Goal: Information Seeking & Learning: Learn about a topic

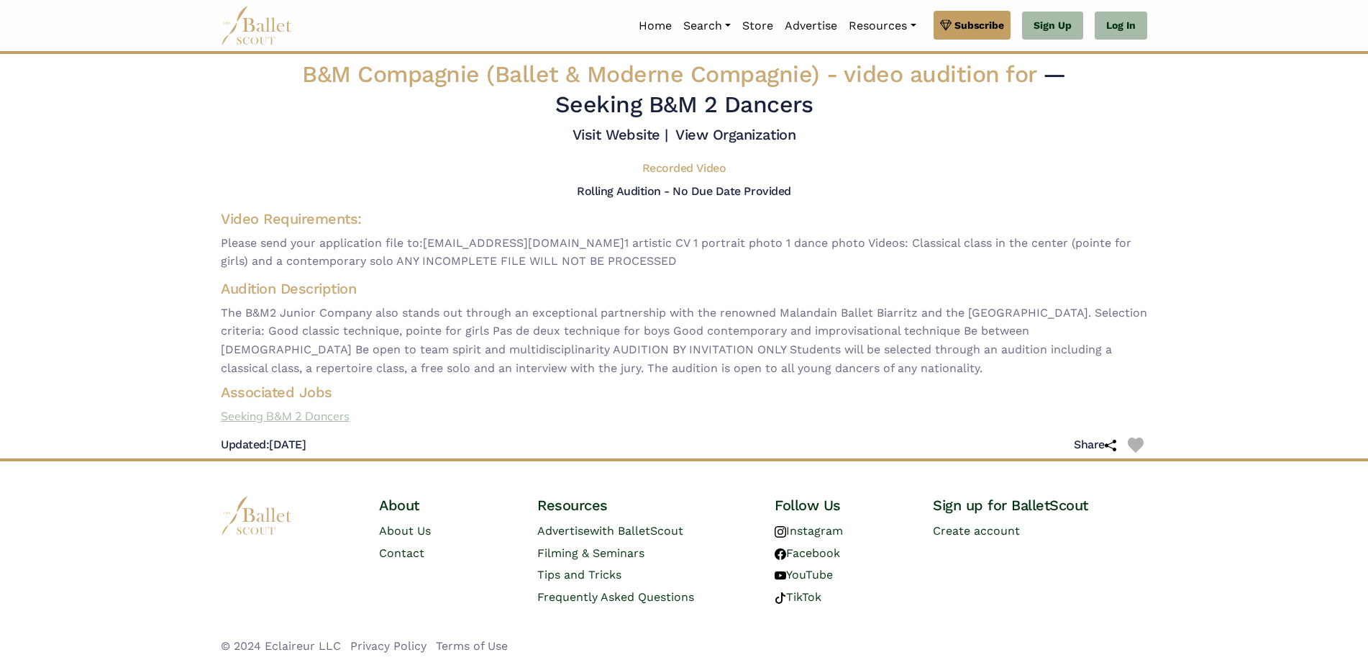
click at [263, 414] on link "Seeking B&M 2 Dancers" at bounding box center [684, 416] width 950 height 19
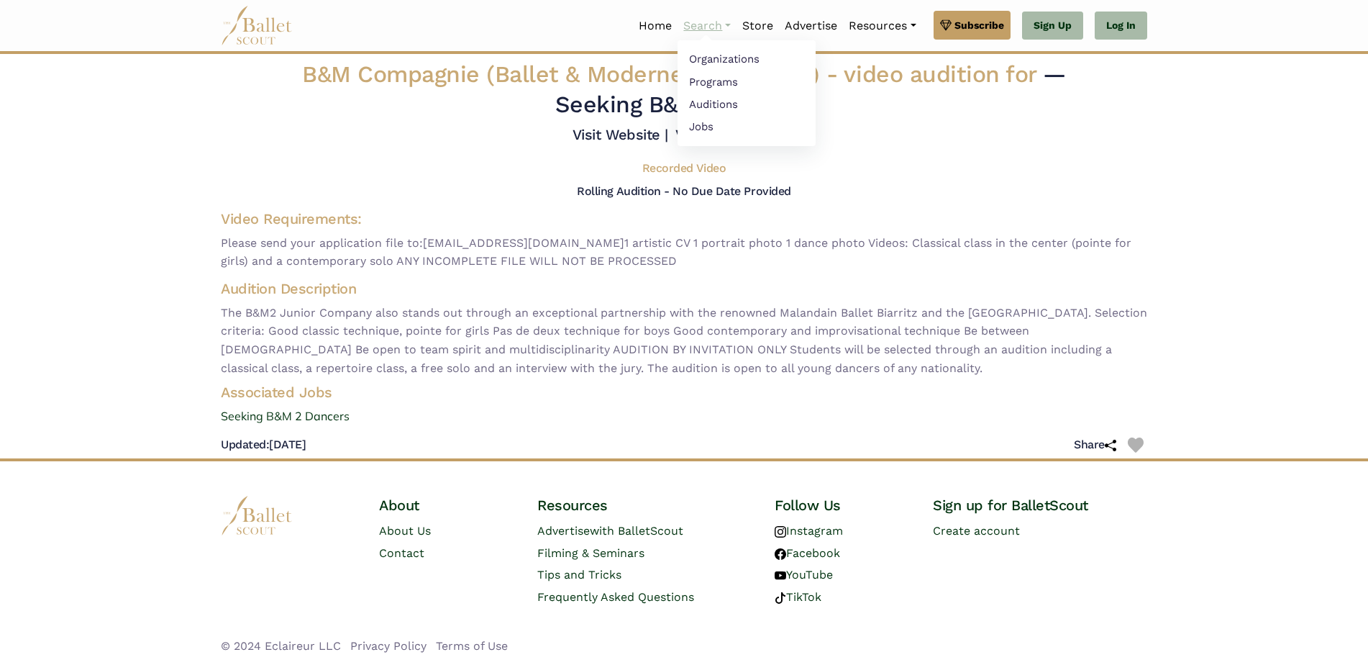
click at [697, 24] on link "Search" at bounding box center [707, 26] width 59 height 30
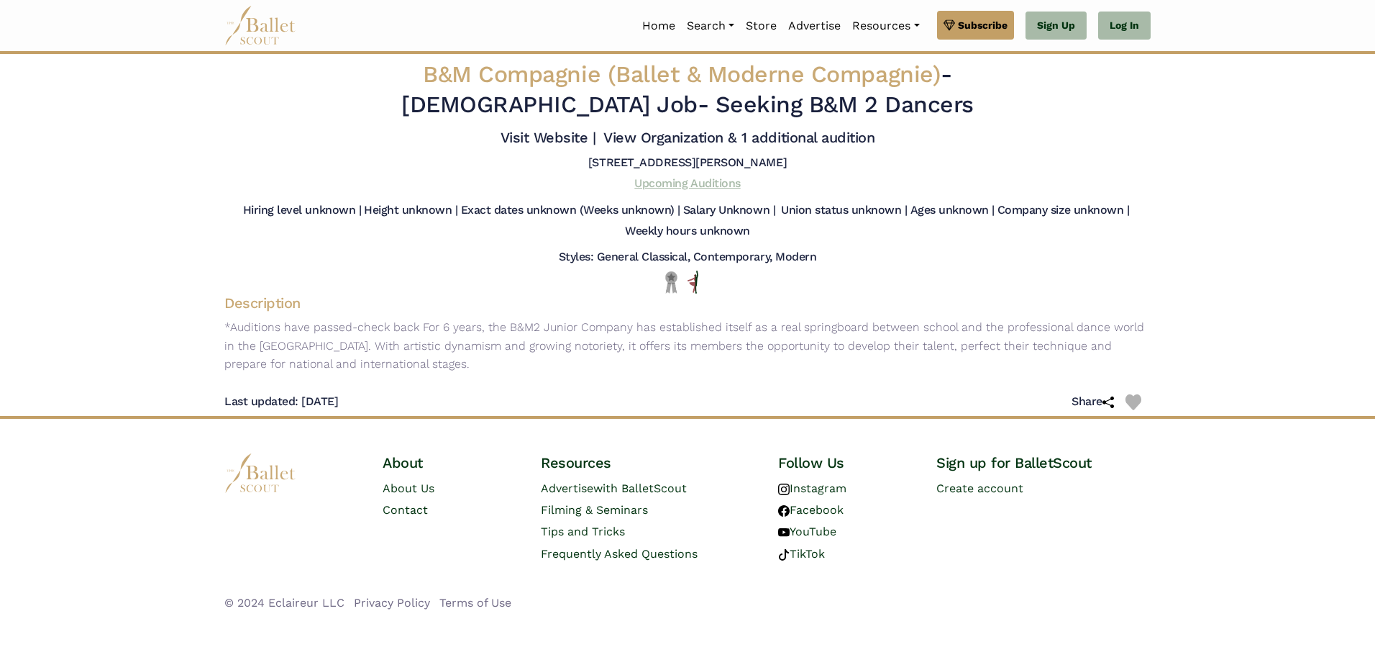
click at [665, 188] on link "Upcoming Auditions" at bounding box center [688, 183] width 106 height 14
click at [727, 183] on link "Upcoming Auditions" at bounding box center [688, 183] width 106 height 14
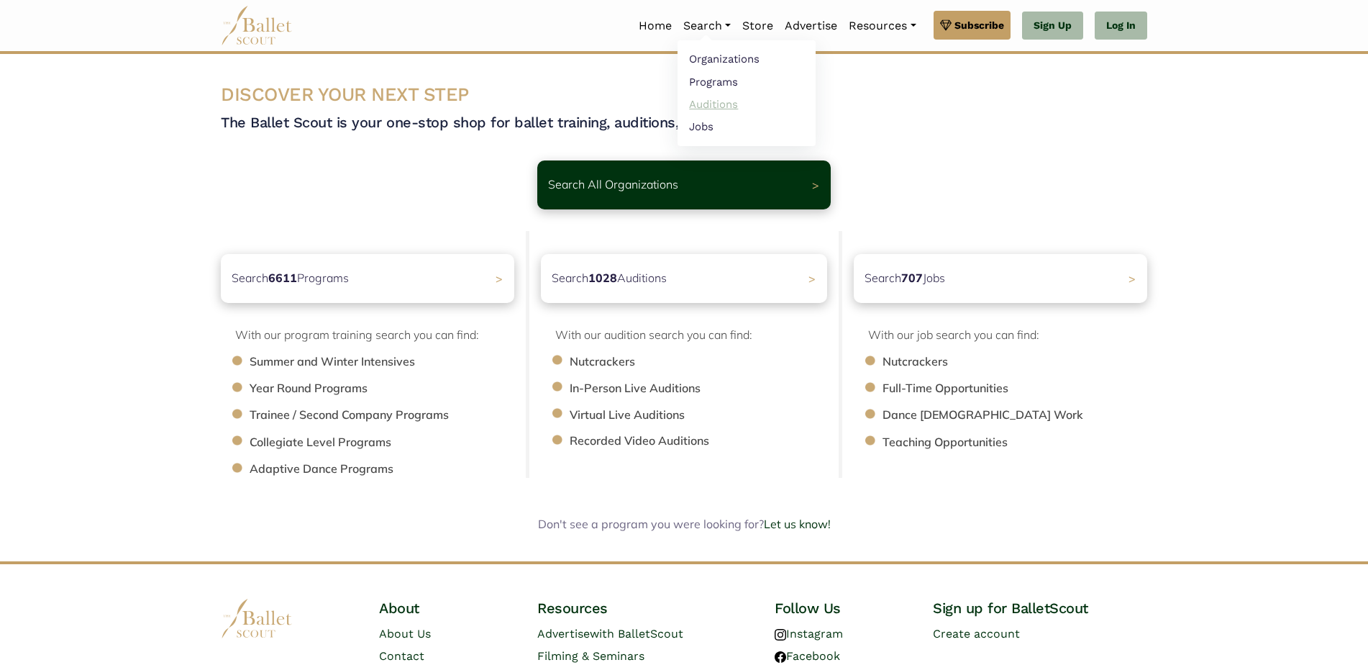
click at [702, 101] on link "Auditions" at bounding box center [747, 104] width 138 height 22
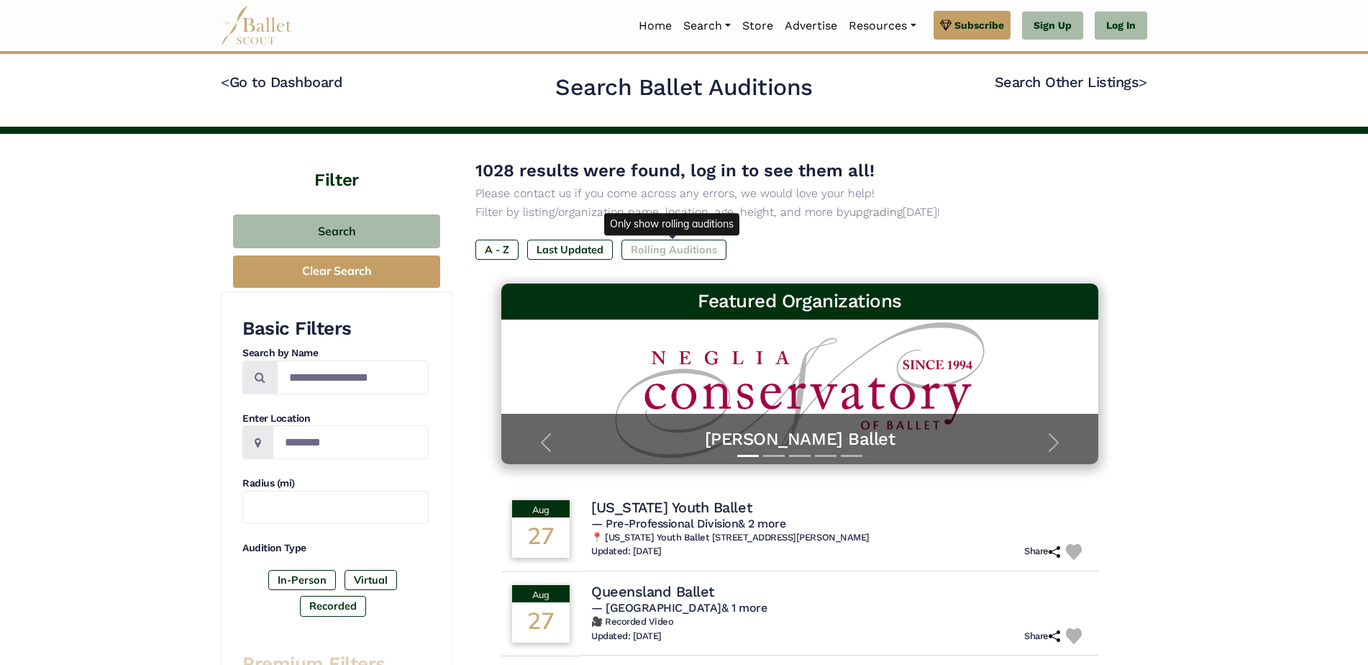
click at [673, 254] on label "Rolling Auditions" at bounding box center [674, 250] width 105 height 20
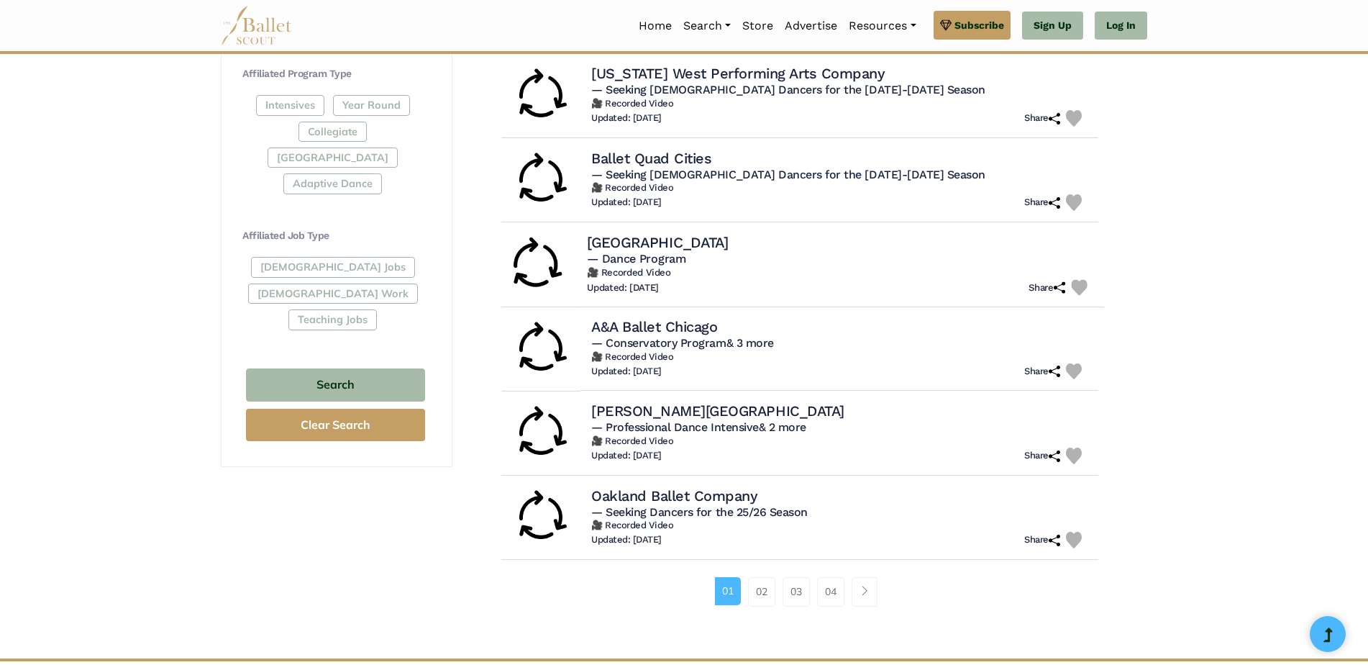
scroll to position [719, 0]
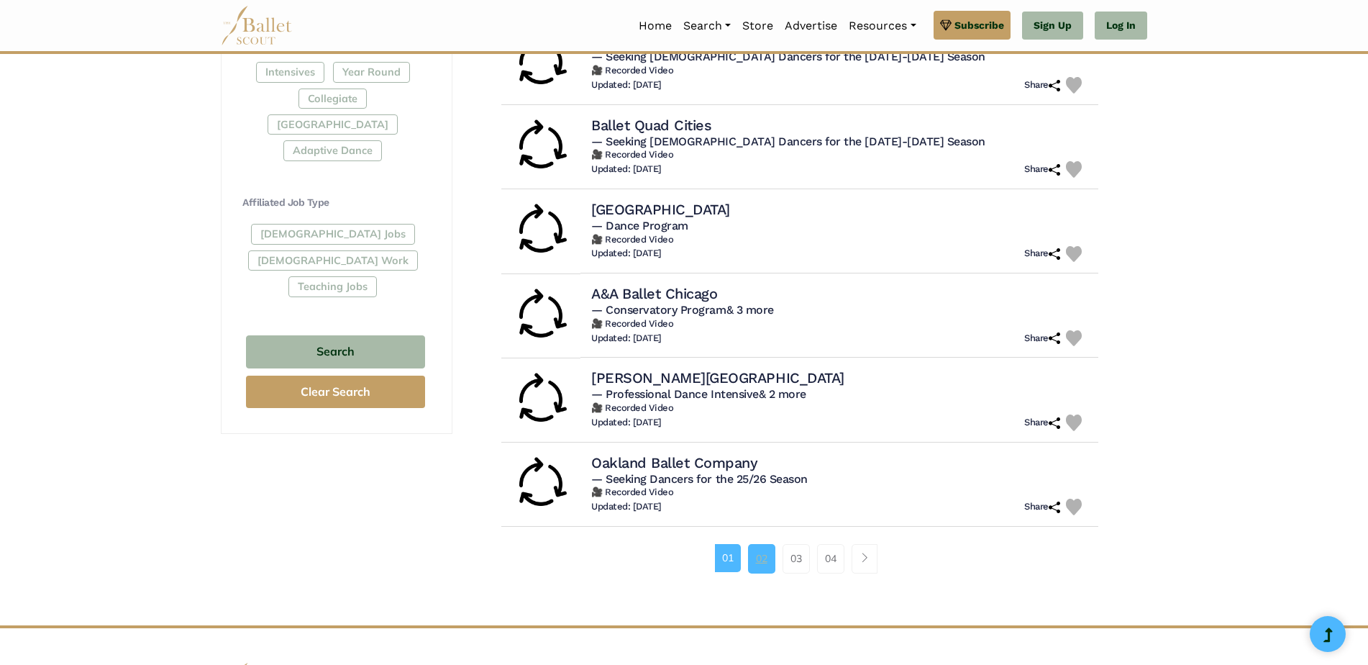
click at [760, 560] on link "02" at bounding box center [761, 558] width 27 height 29
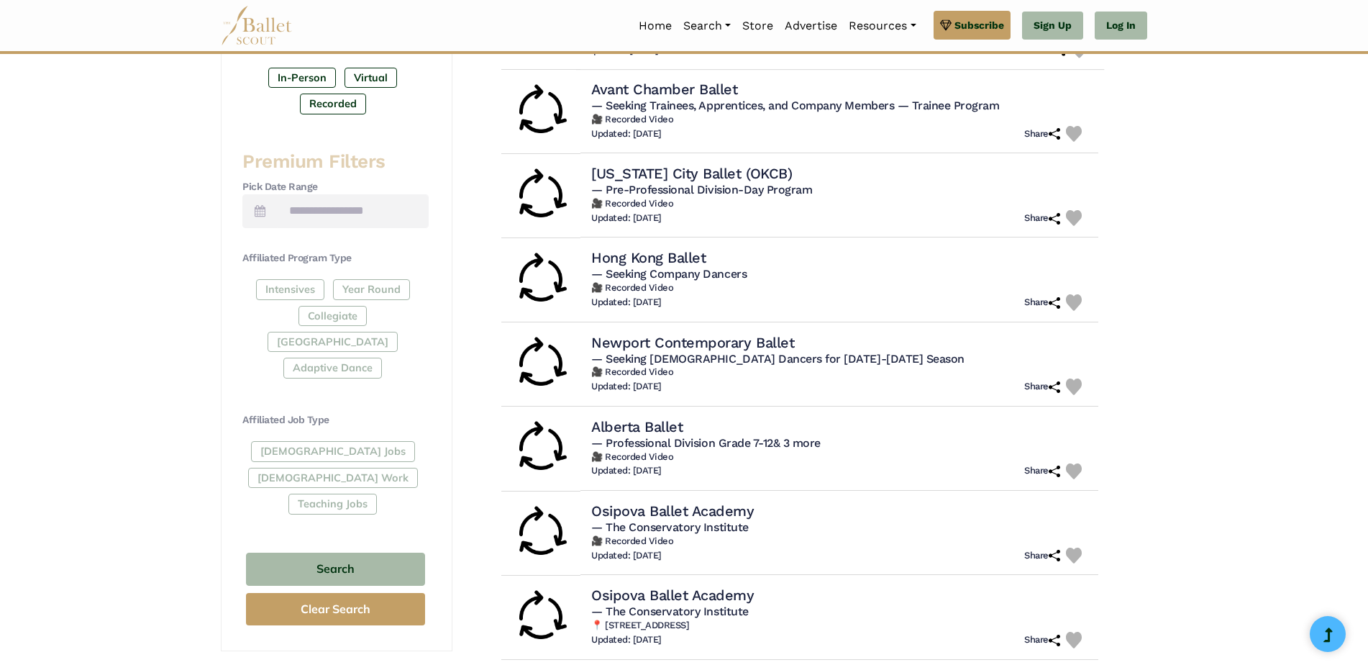
scroll to position [504, 0]
click at [646, 422] on h4 "Alberta Ballet" at bounding box center [634, 424] width 94 height 19
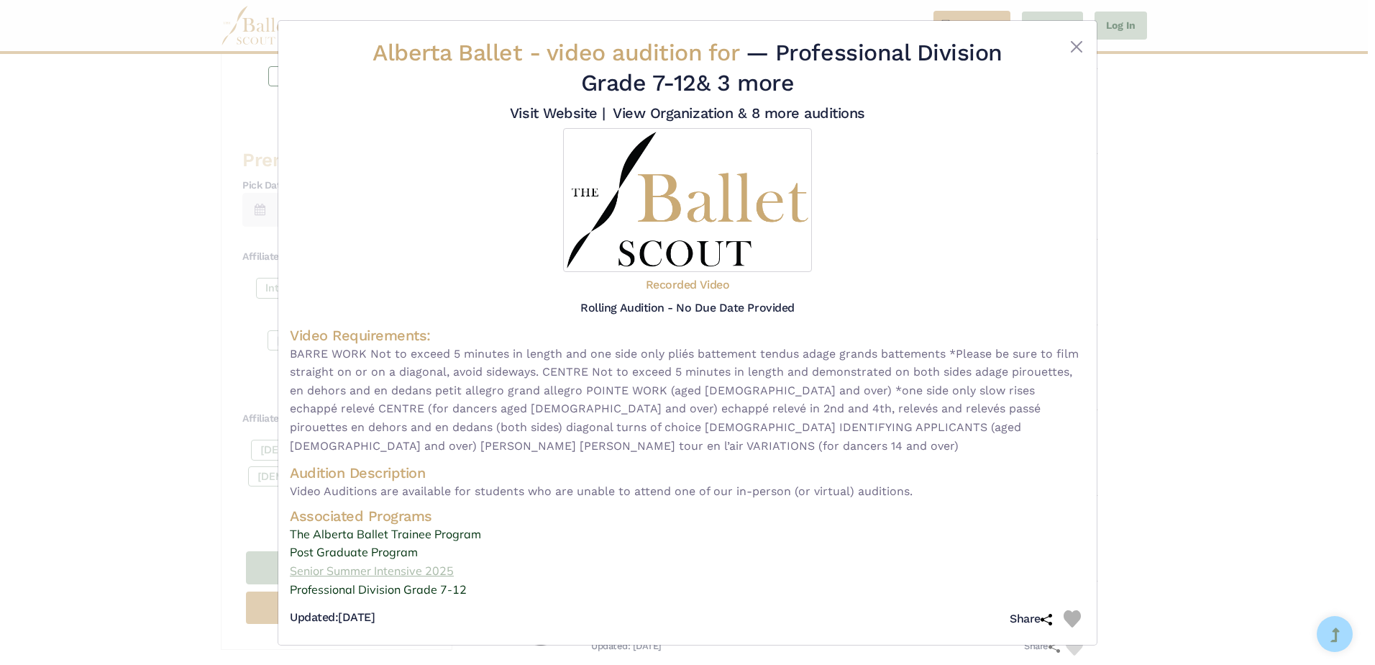
click at [364, 562] on link "Senior Summer Intensive 2025" at bounding box center [688, 571] width 796 height 19
click at [400, 525] on link "The Alberta Ballet Trainee Program" at bounding box center [688, 534] width 796 height 19
click at [1073, 47] on button "Close" at bounding box center [1076, 46] width 17 height 17
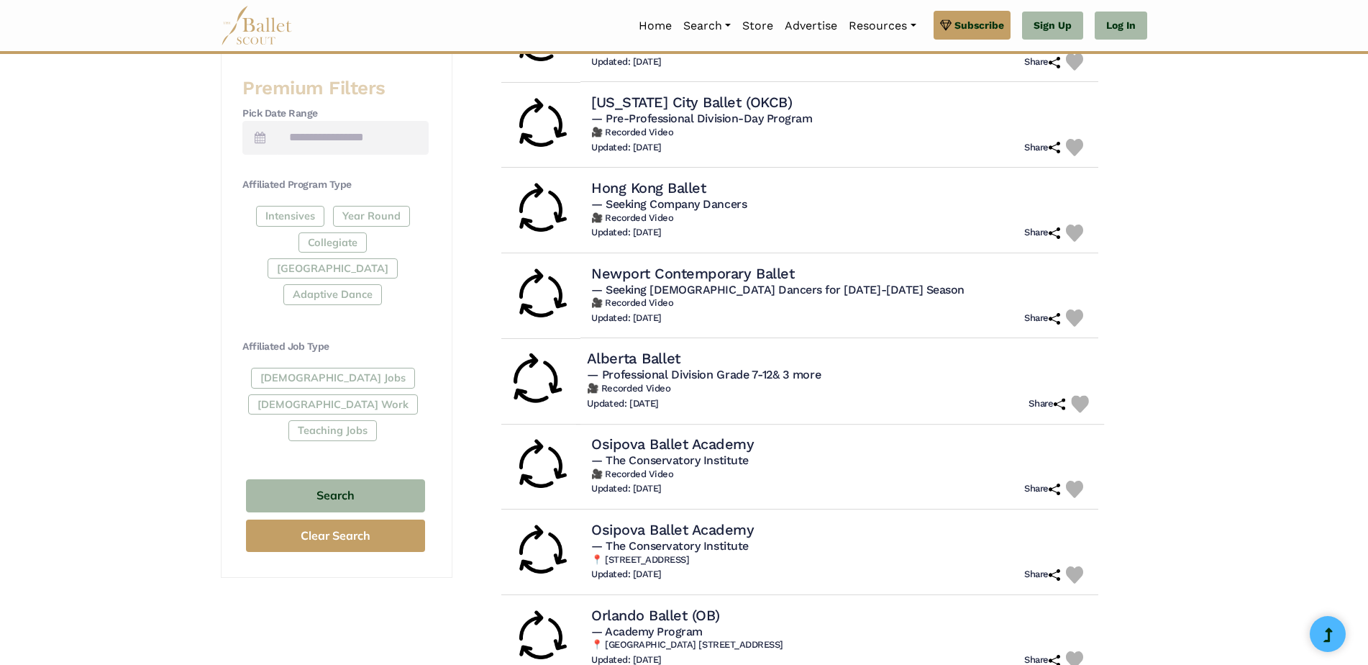
scroll to position [647, 0]
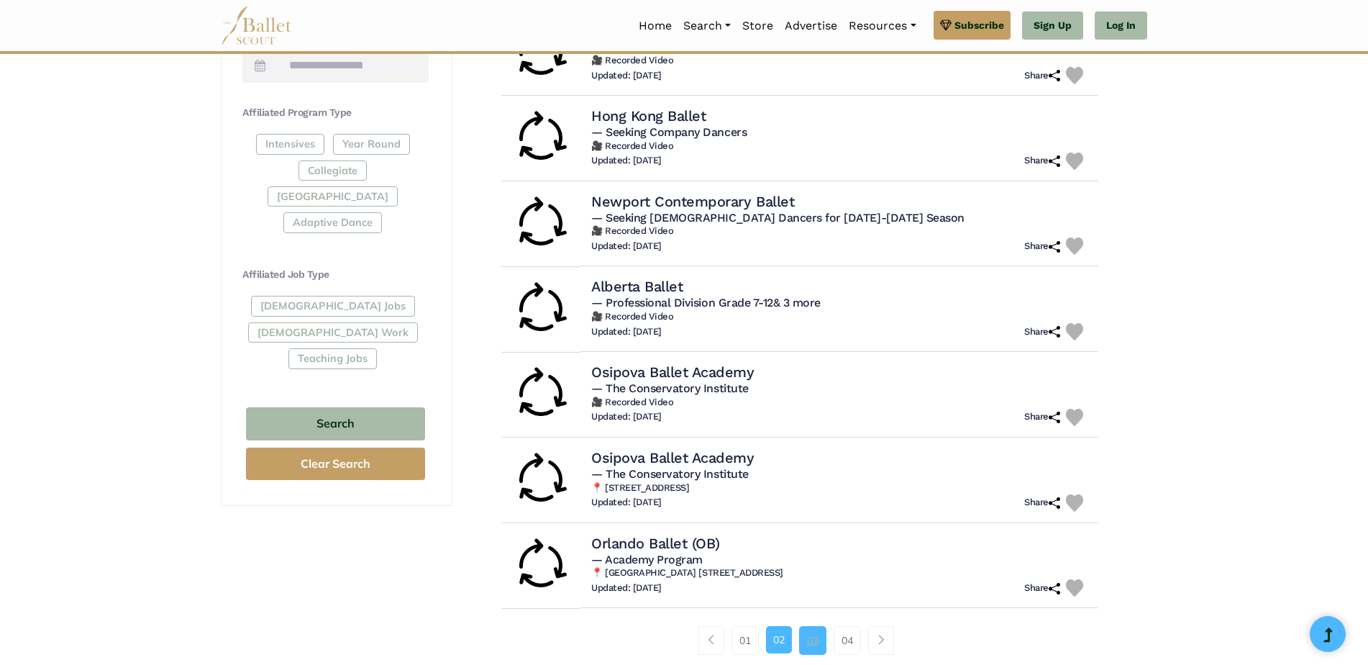
click at [804, 647] on link "03" at bounding box center [812, 640] width 27 height 29
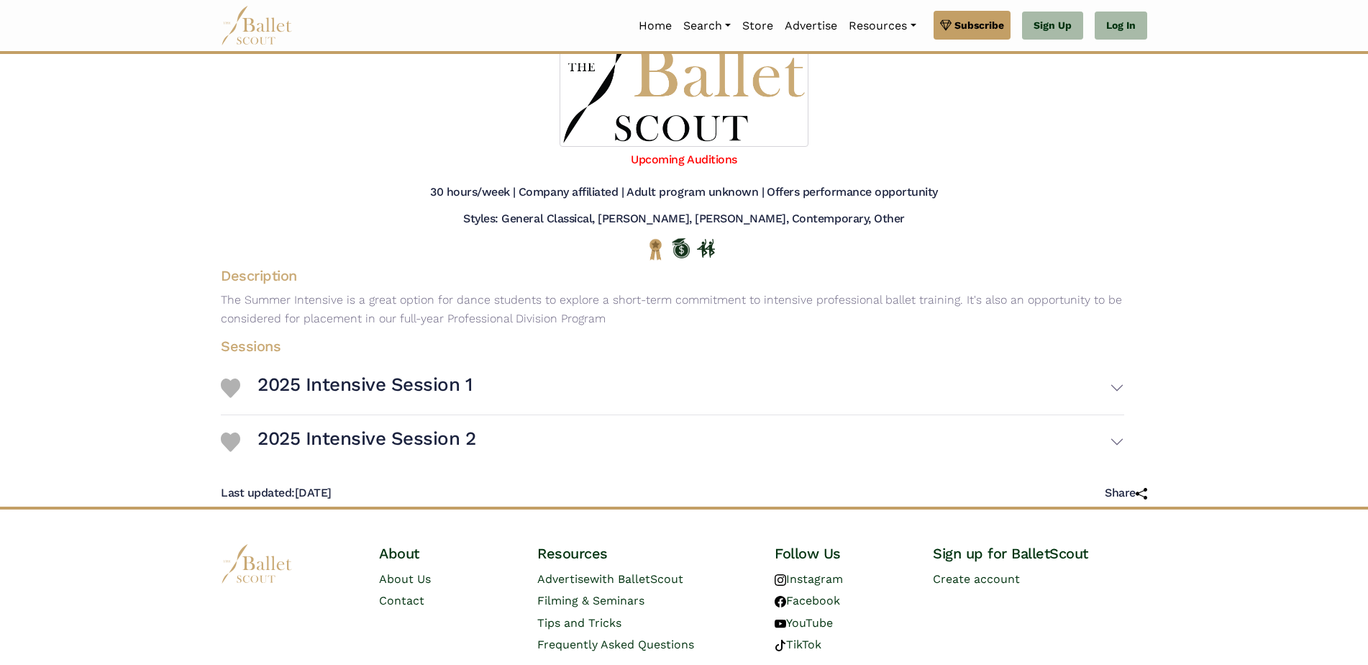
scroll to position [144, 0]
click at [1116, 388] on button "2025 Intensive Session 1" at bounding box center [691, 387] width 867 height 42
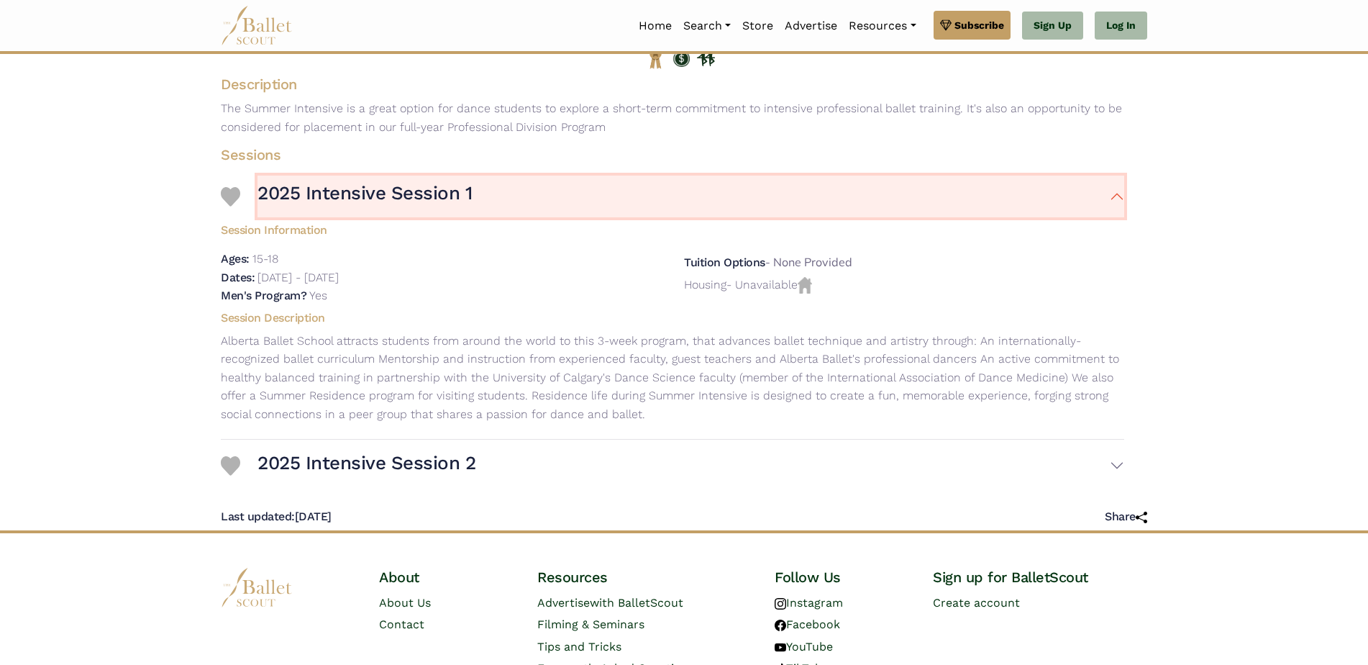
scroll to position [360, 0]
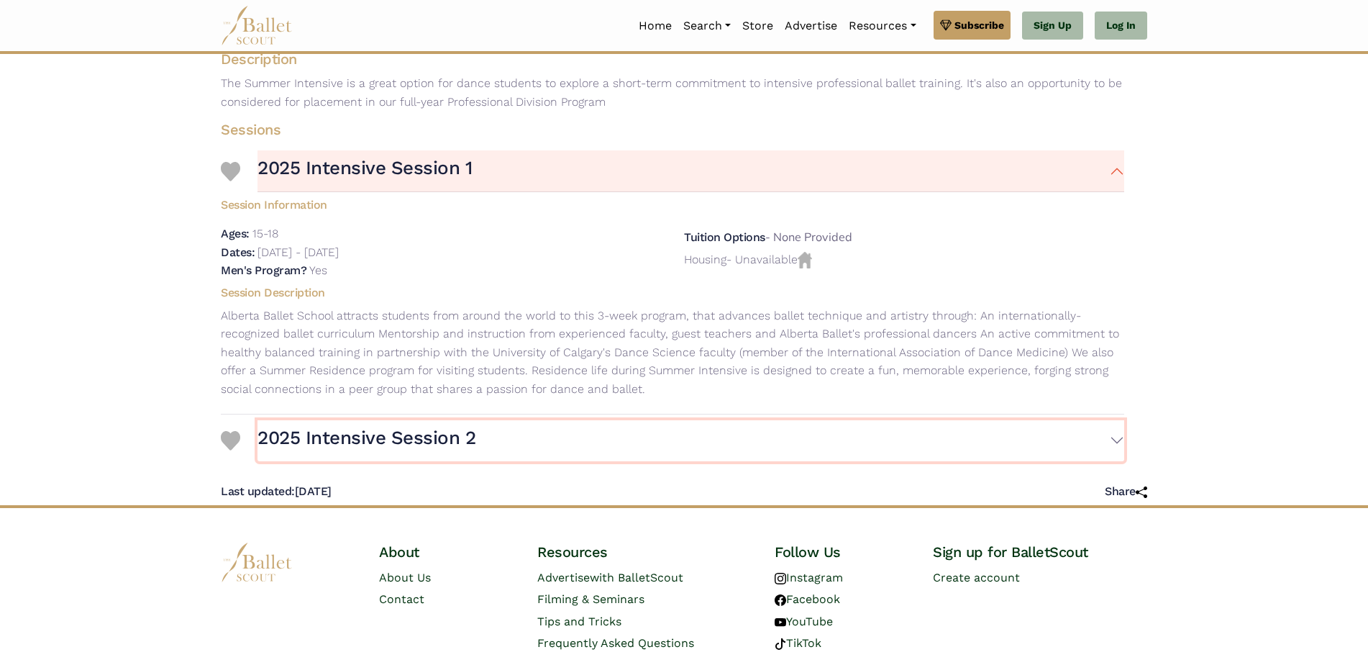
click at [1120, 445] on button "2025 Intensive Session 2" at bounding box center [691, 441] width 867 height 42
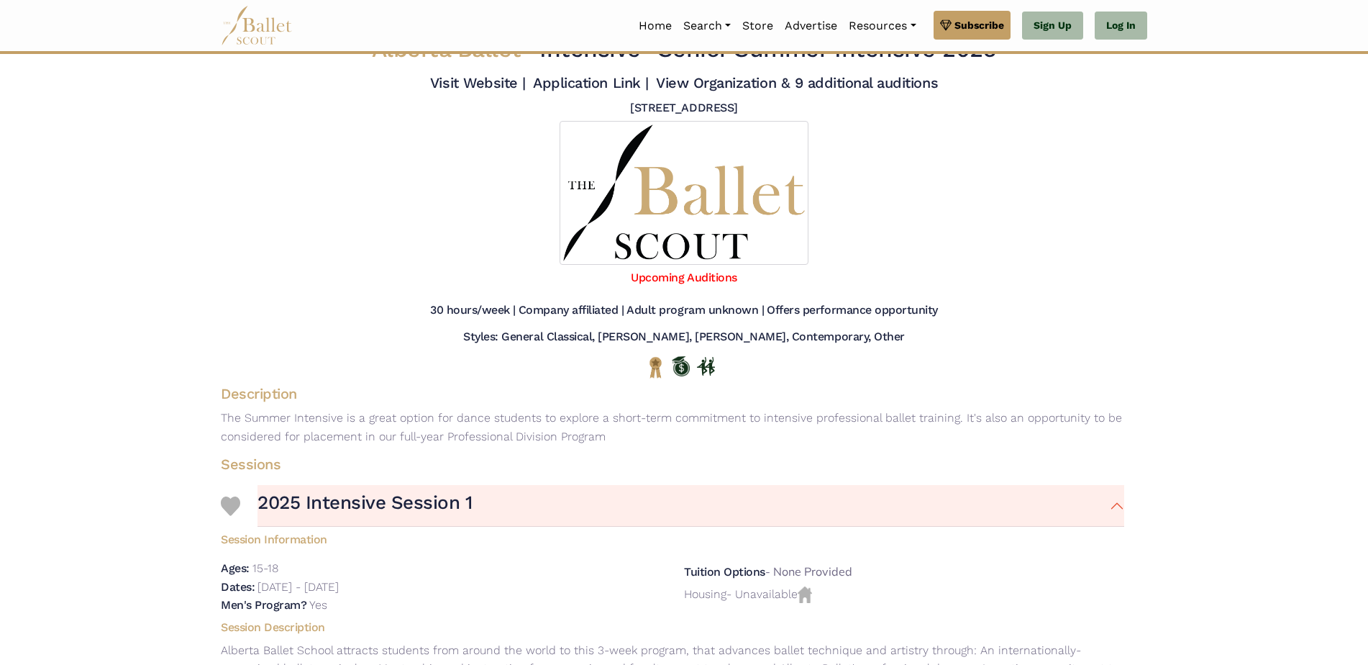
scroll to position [0, 0]
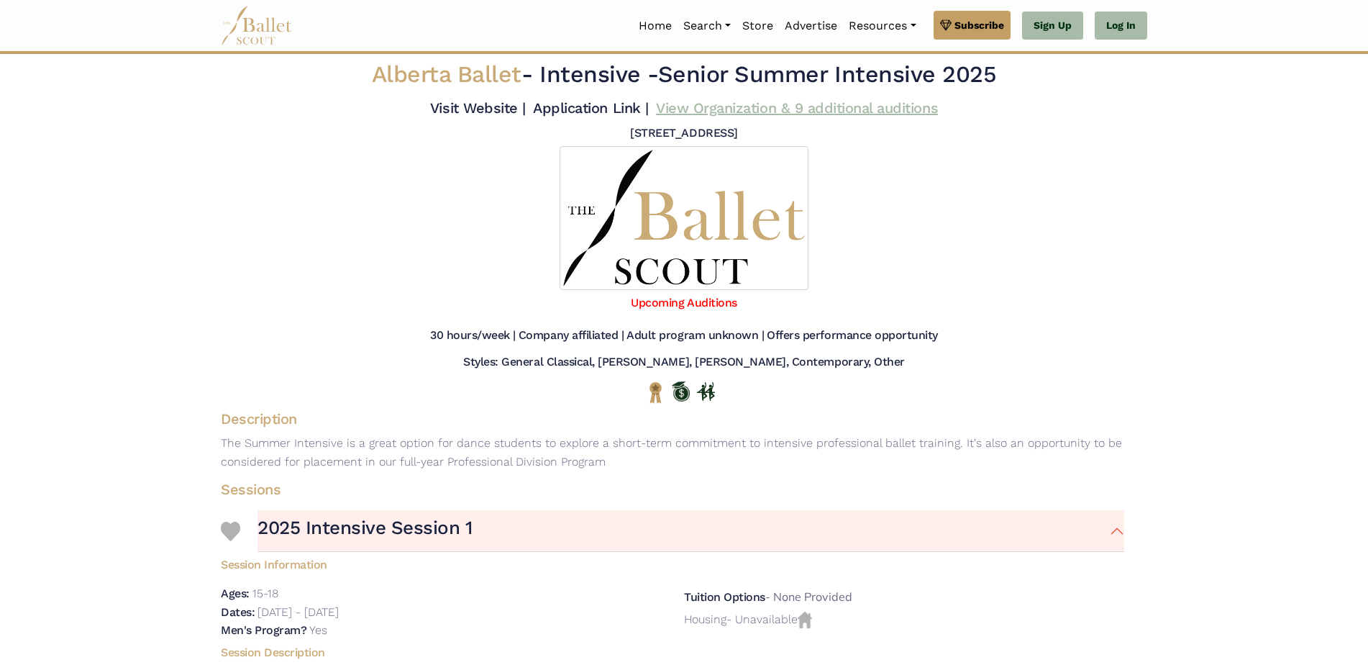
click at [719, 106] on link "View Organization & 9 additional auditions" at bounding box center [797, 107] width 282 height 17
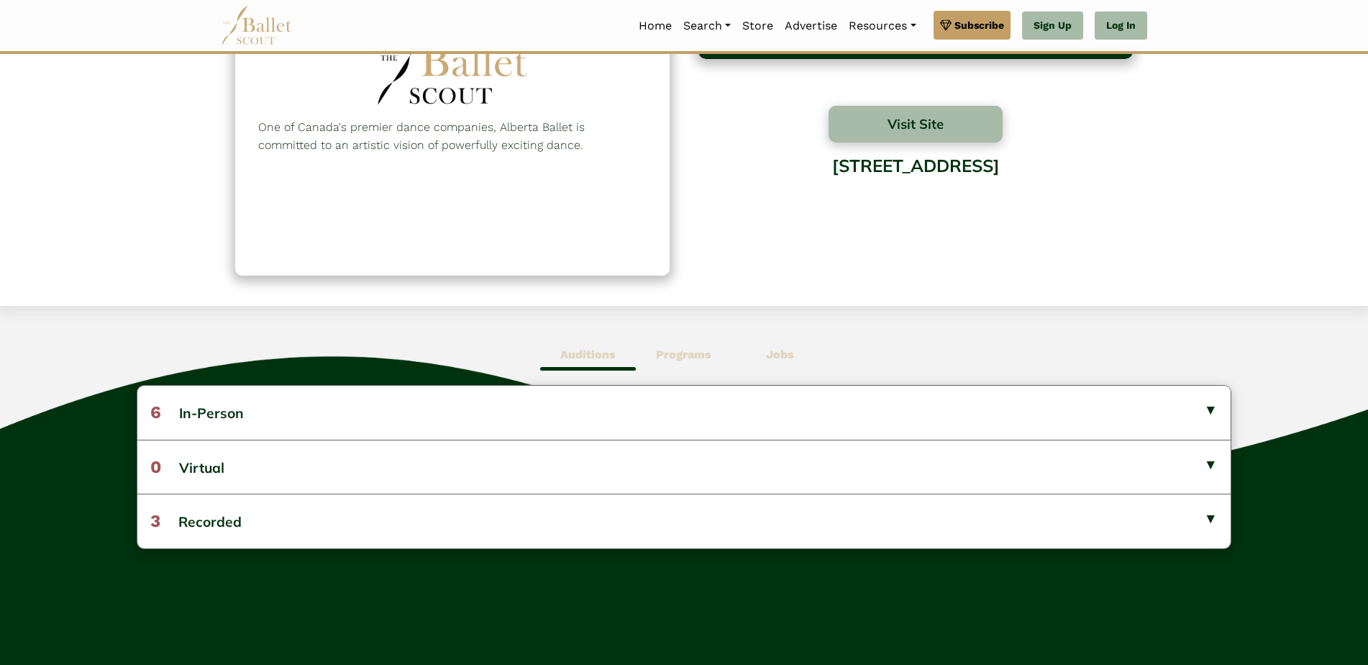
scroll to position [144, 0]
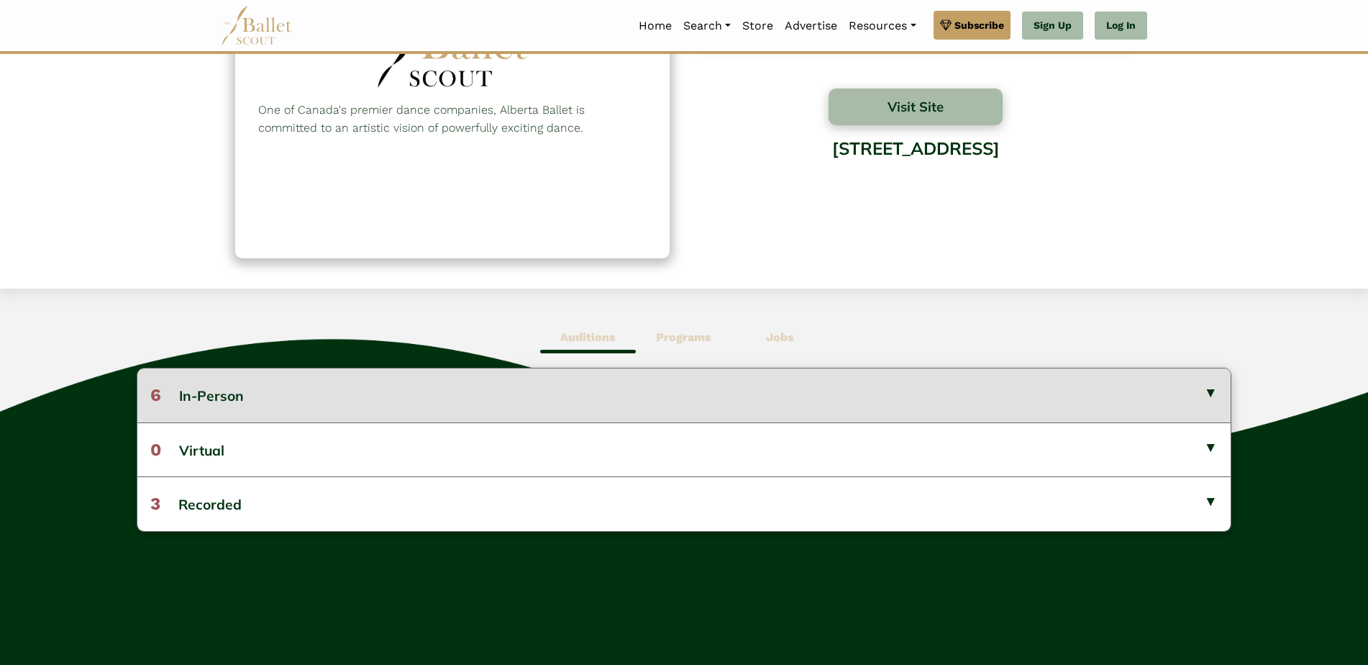
click at [1210, 388] on button "6 In-Person" at bounding box center [683, 394] width 1093 height 53
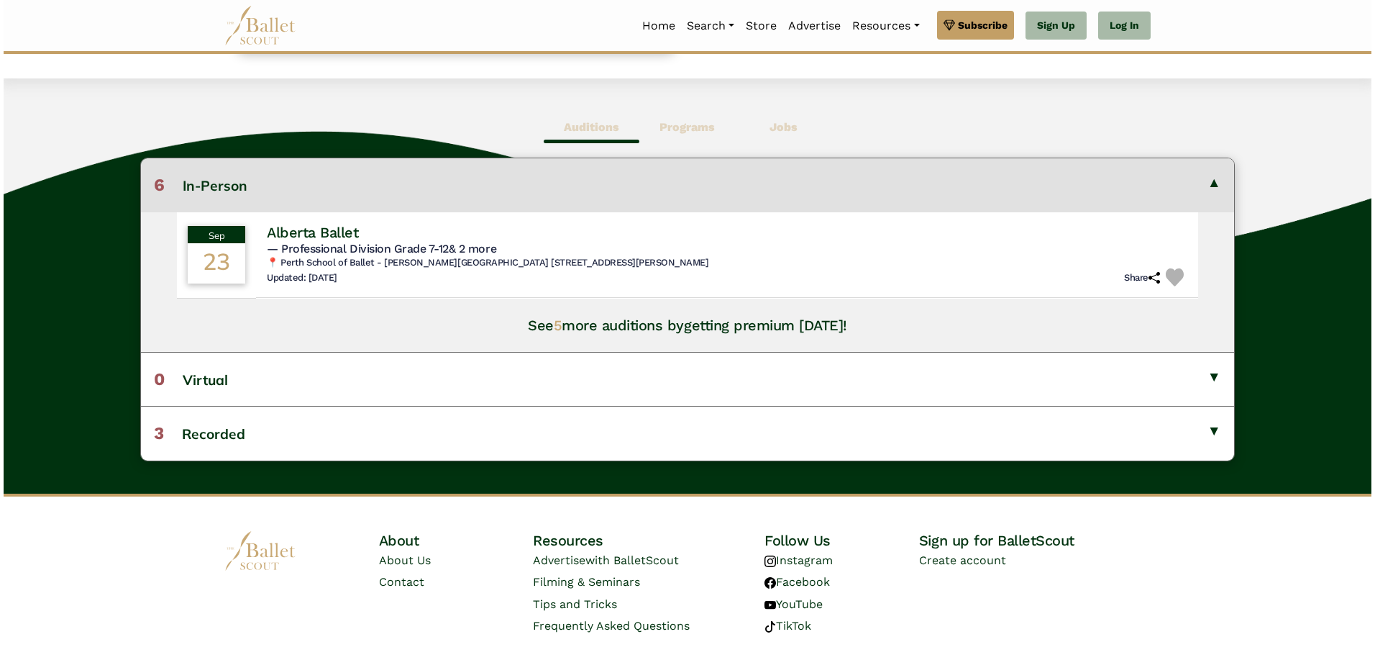
scroll to position [360, 0]
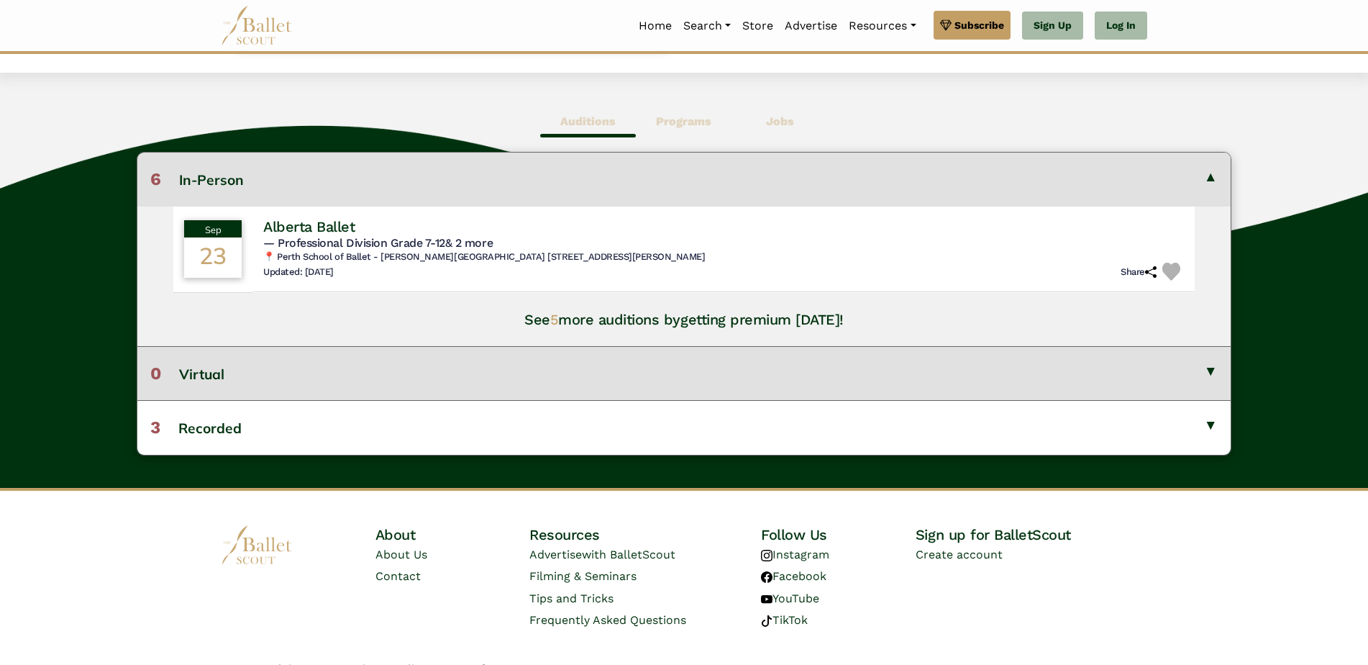
click at [441, 361] on button "0 Virtual" at bounding box center [683, 373] width 1093 height 54
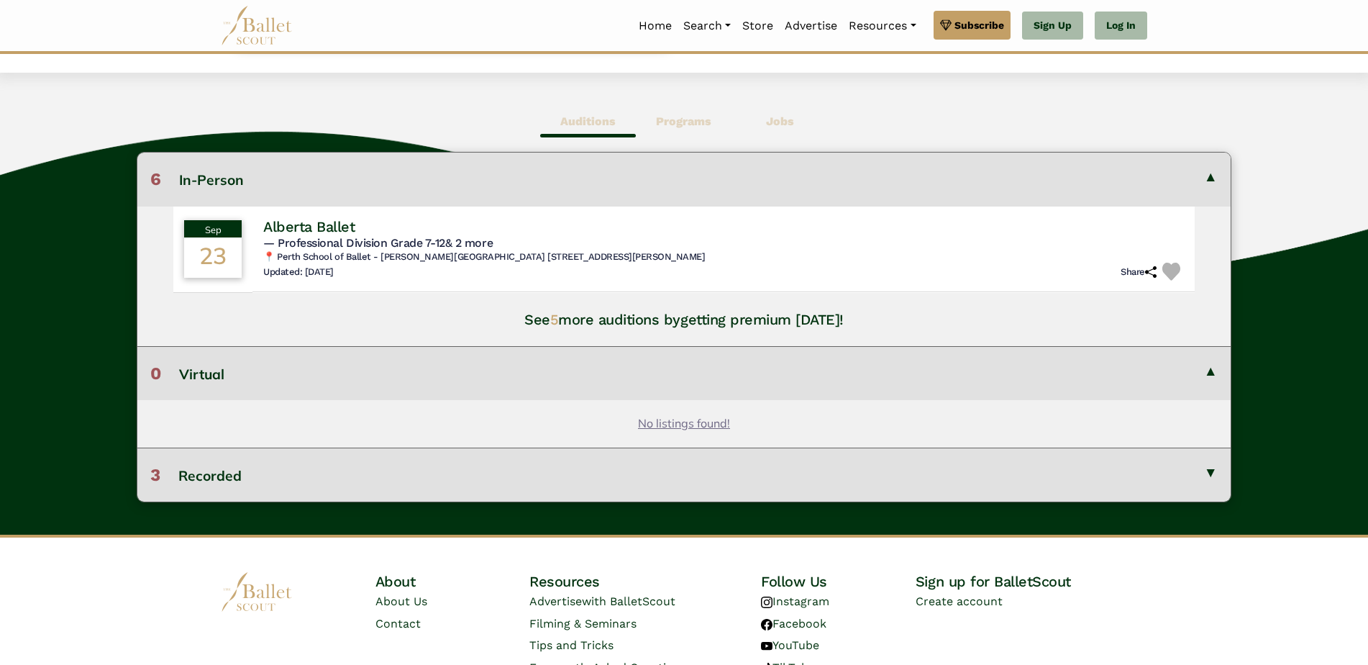
click at [422, 452] on button "3 Recorded" at bounding box center [683, 474] width 1093 height 54
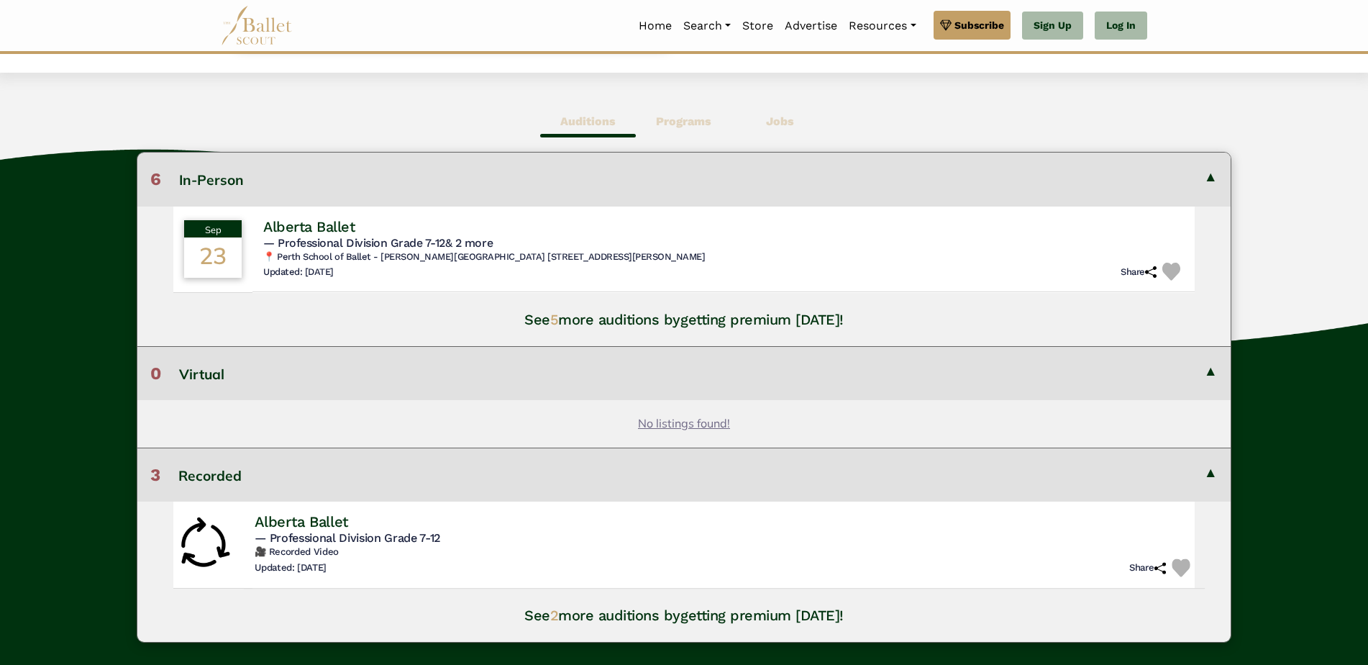
click at [413, 542] on span "— Professional Division Grade 7-12" at bounding box center [348, 538] width 186 height 14
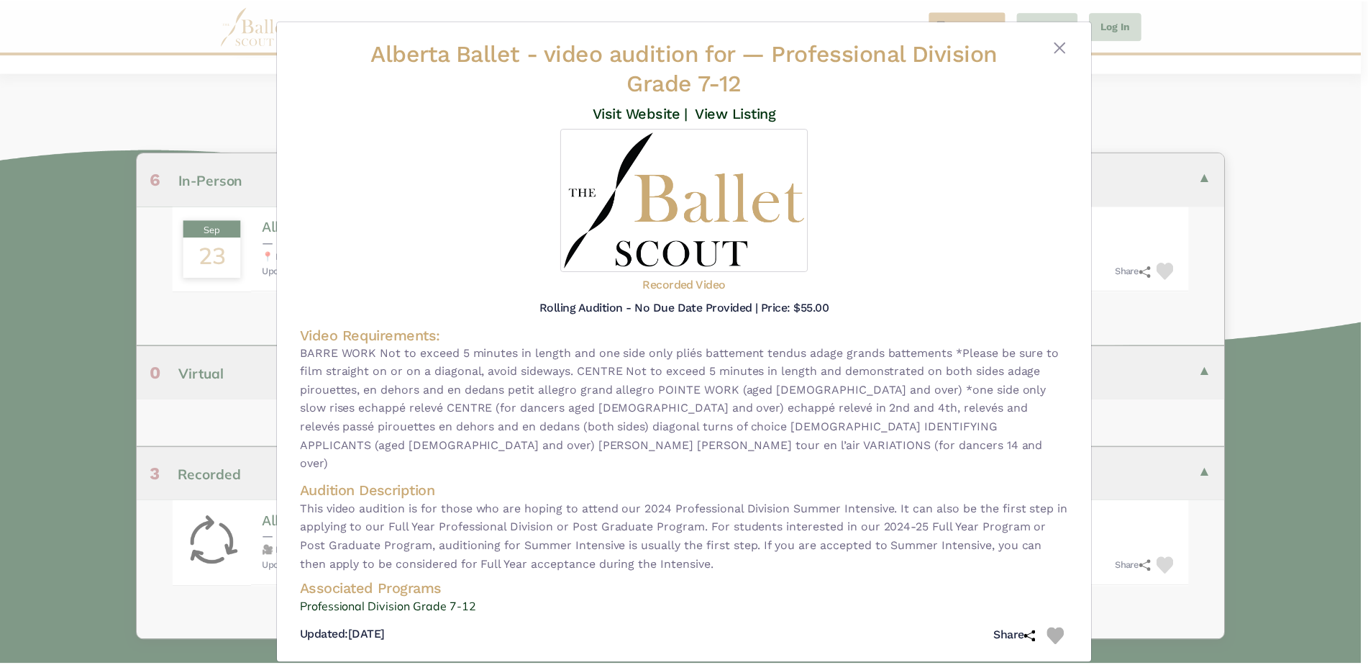
scroll to position [1, 0]
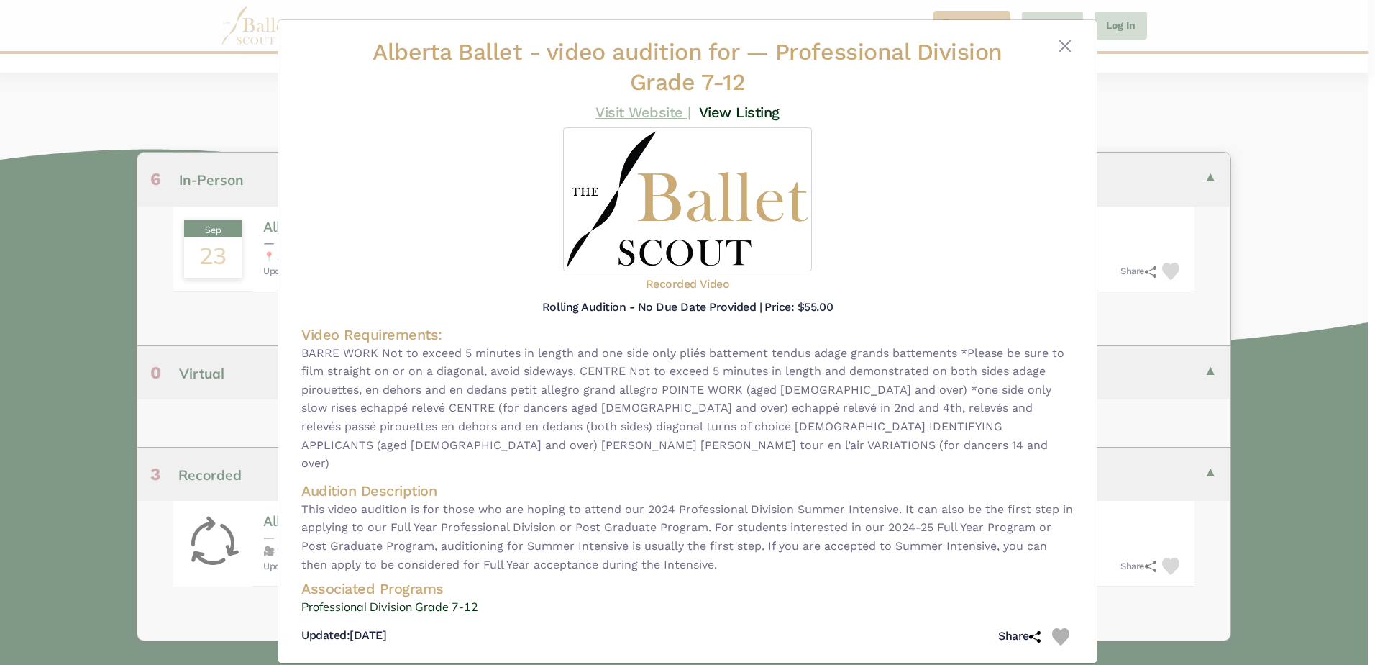
click at [640, 113] on link "Visit Website |" at bounding box center [644, 112] width 96 height 17
click at [1059, 47] on button "Close" at bounding box center [1065, 45] width 17 height 17
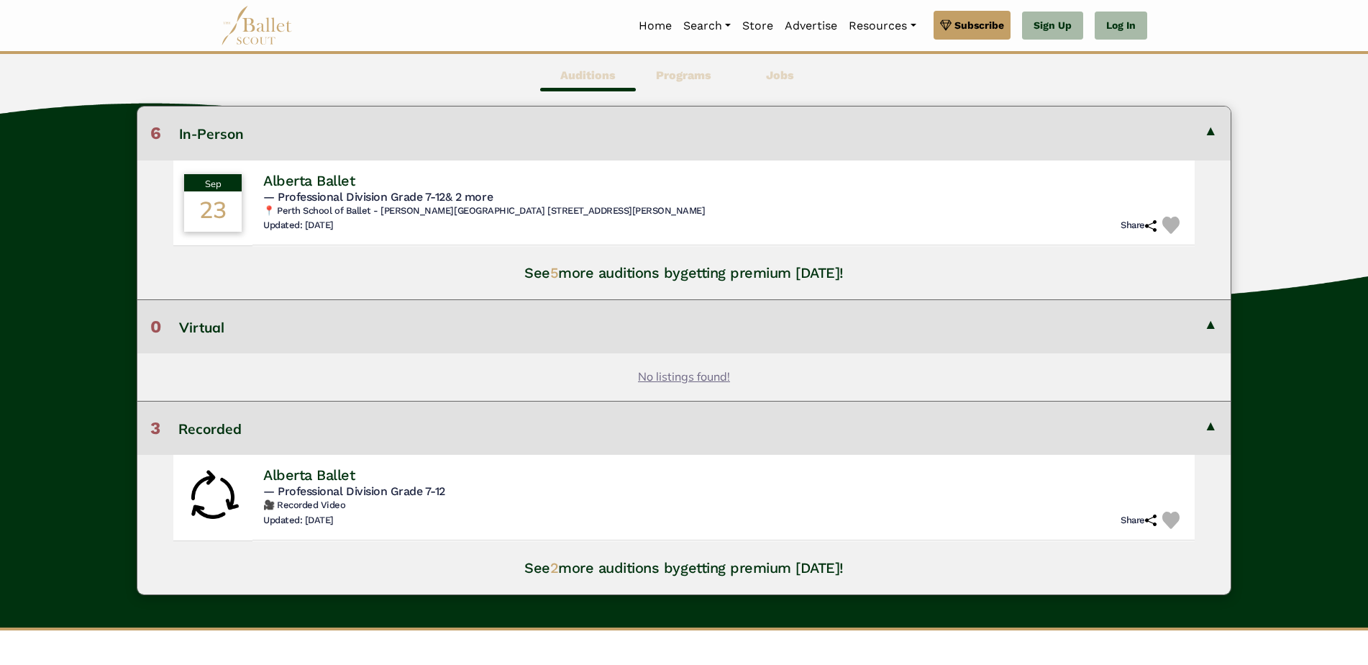
scroll to position [432, 0]
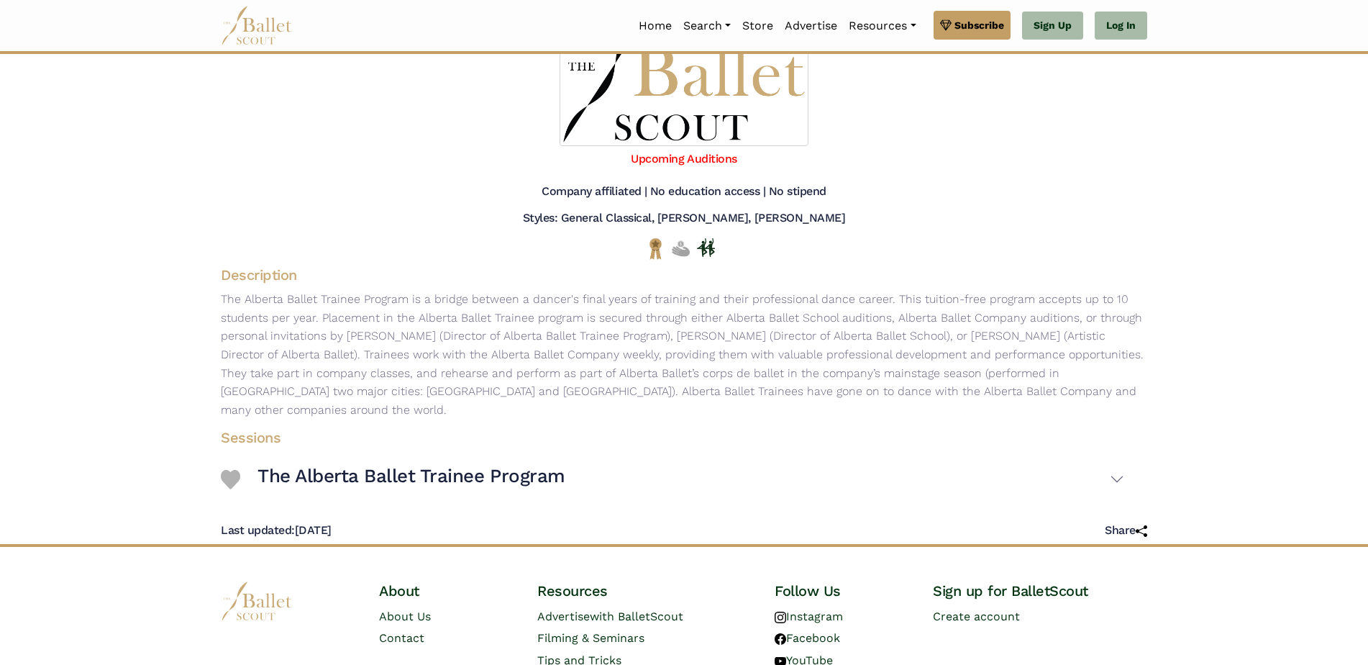
scroll to position [212, 0]
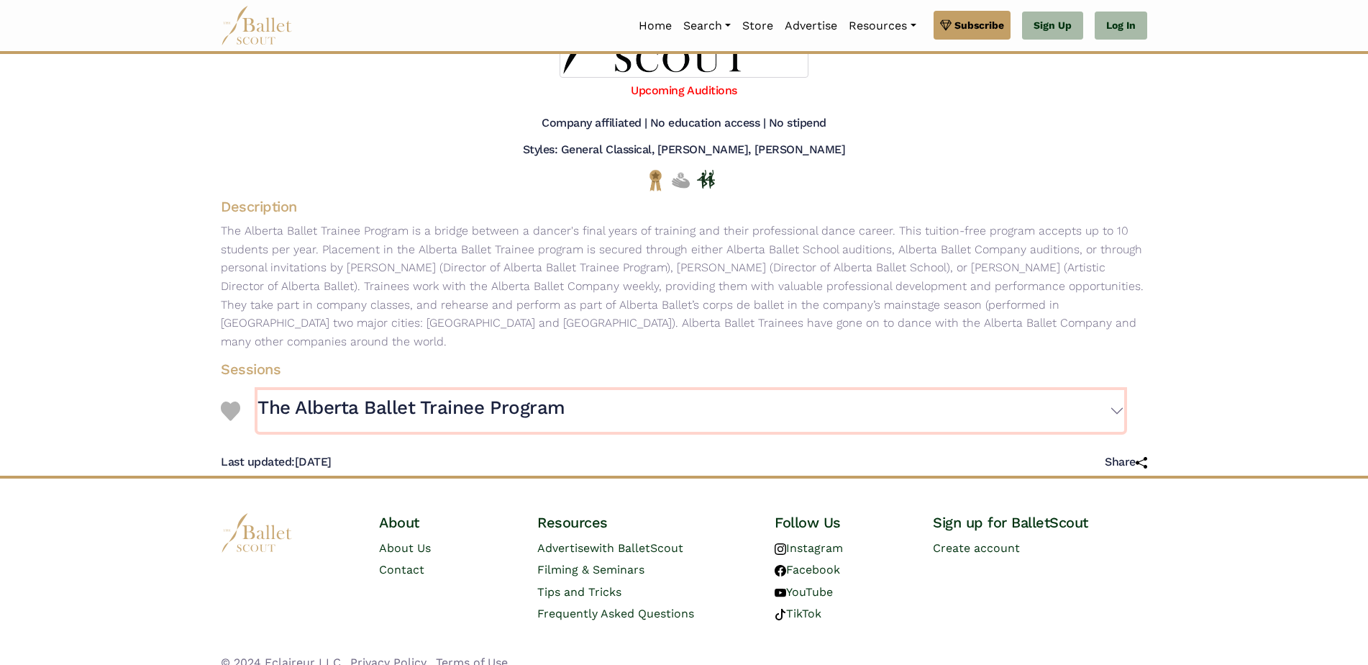
click at [337, 396] on h3 "The Alberta Ballet Trainee Program" at bounding box center [412, 408] width 308 height 24
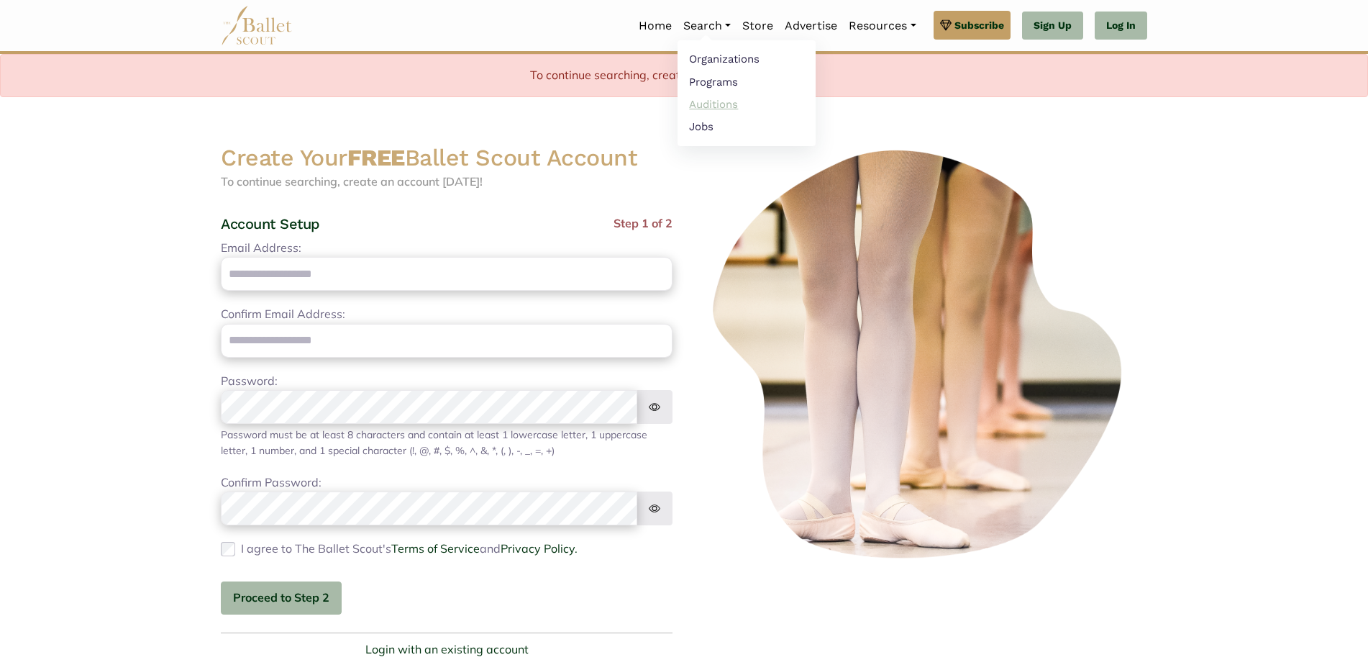
click at [715, 107] on link "Auditions" at bounding box center [747, 104] width 138 height 22
click at [699, 119] on link "Jobs" at bounding box center [747, 126] width 138 height 22
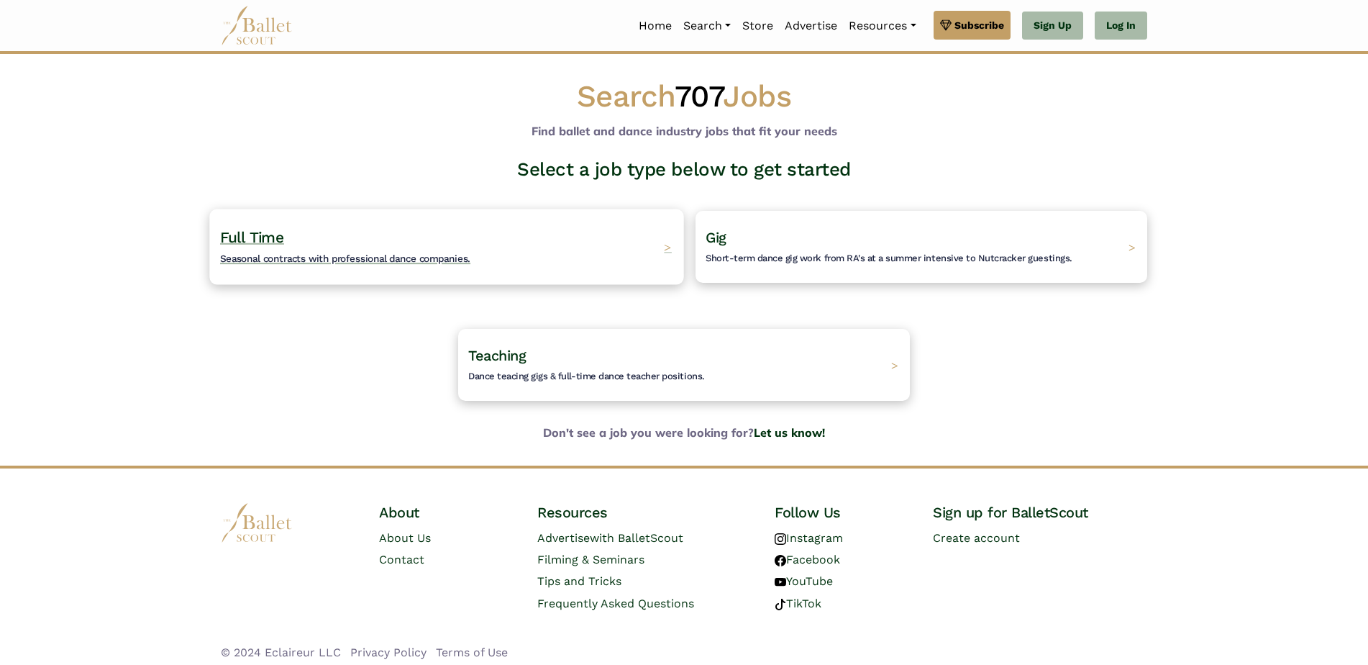
click at [558, 251] on div "Full Time Seasonal contracts with professional dance companies. >" at bounding box center [446, 247] width 474 height 76
